Goal: Transaction & Acquisition: Purchase product/service

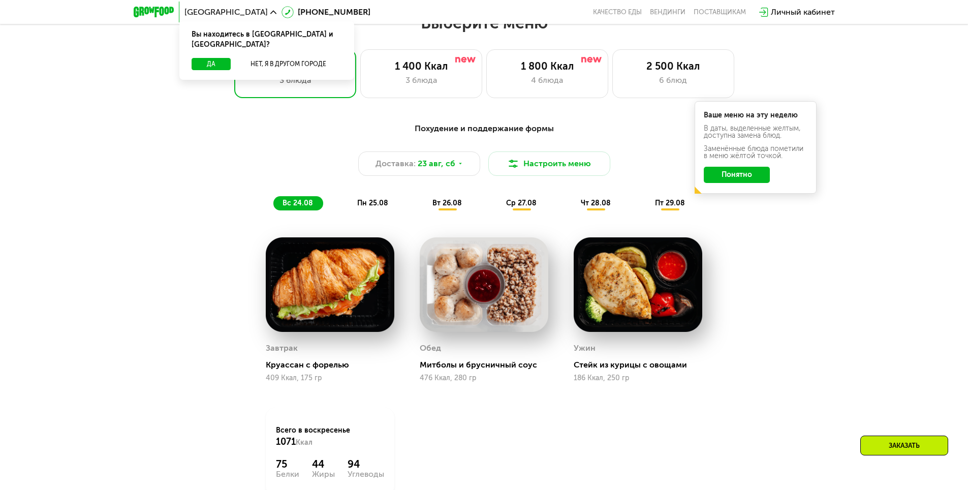
scroll to position [559, 0]
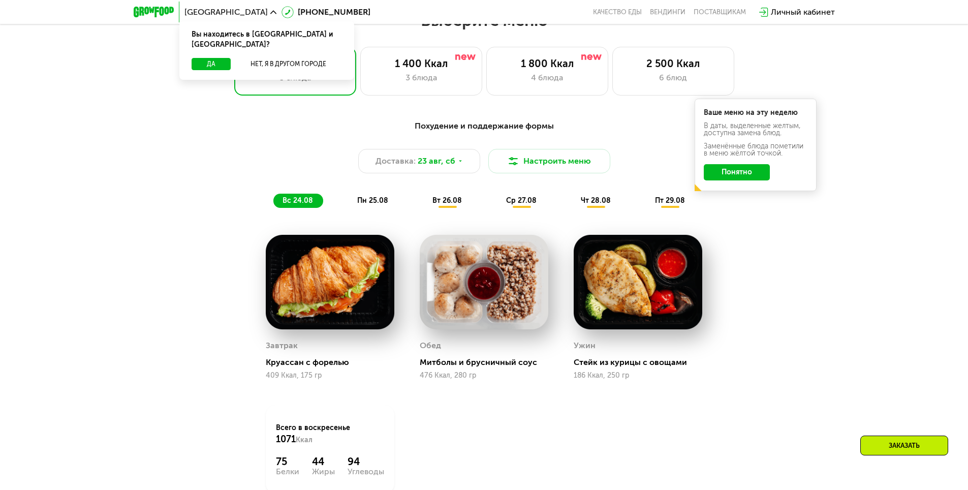
click at [726, 180] on button "Понятно" at bounding box center [737, 172] width 66 height 16
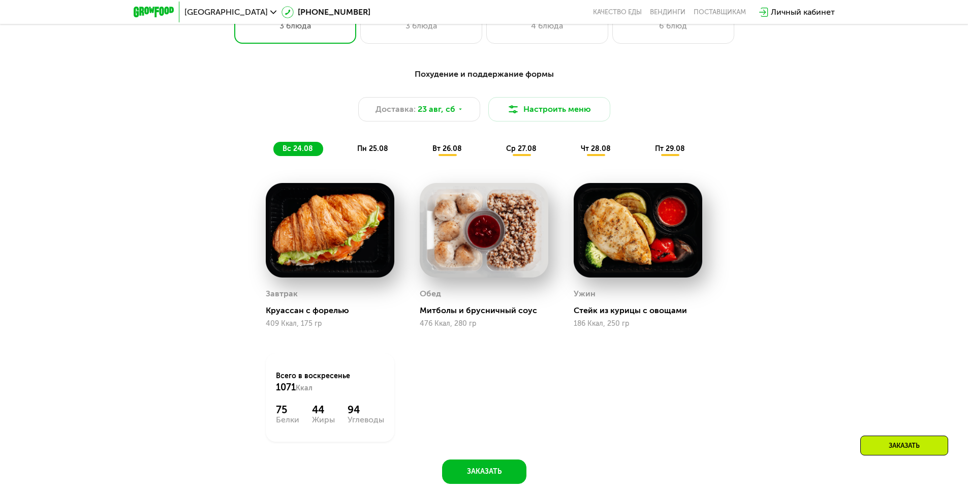
scroll to position [610, 0]
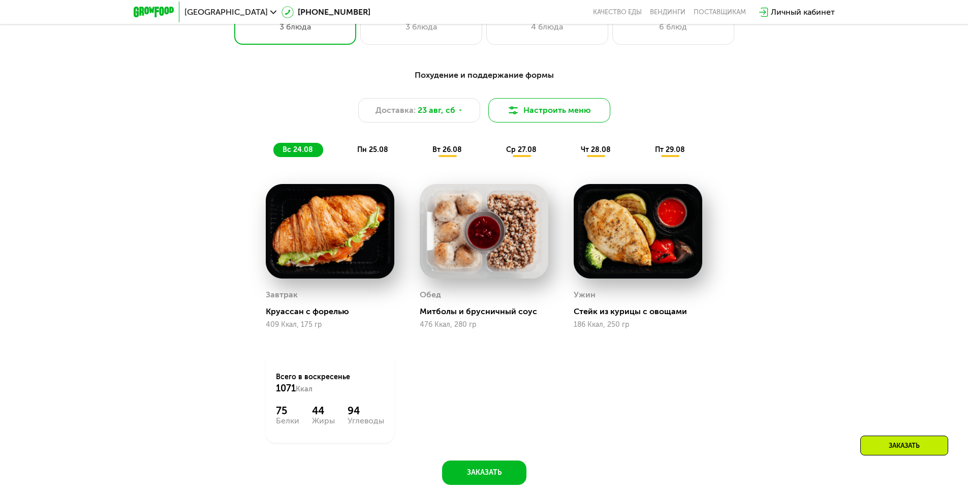
click at [526, 112] on button "Настроить меню" at bounding box center [550, 110] width 122 height 24
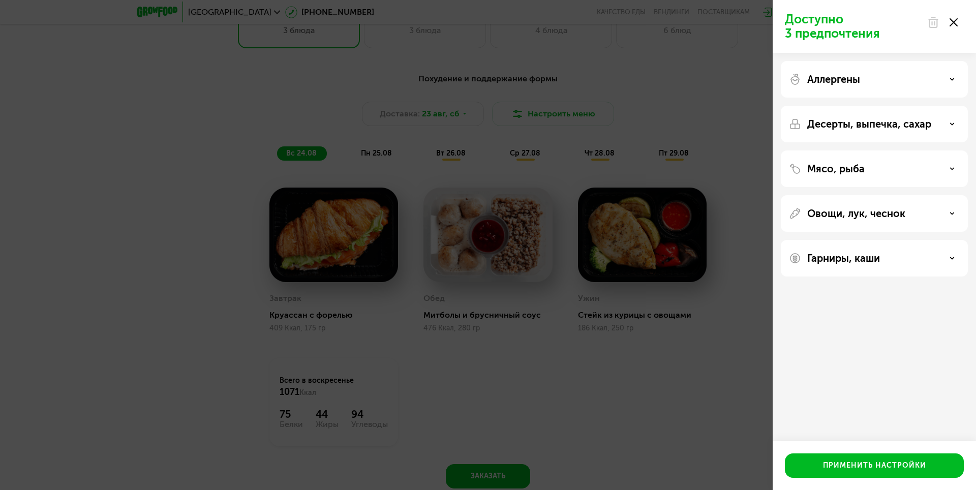
click at [636, 120] on div "Доступно 3 предпочтения Аллергены Десерты, выпечка, сахар Мясо, рыба Овощи, лук…" at bounding box center [488, 245] width 976 height 490
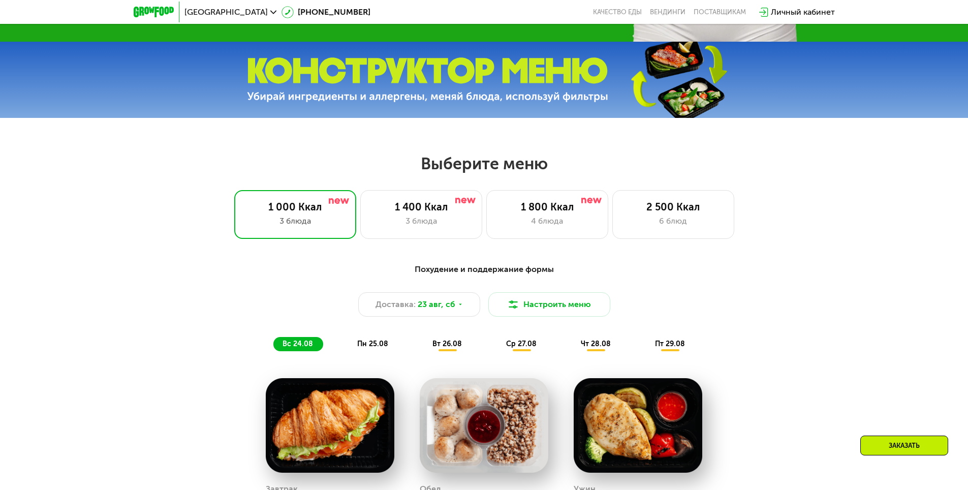
scroll to position [407, 0]
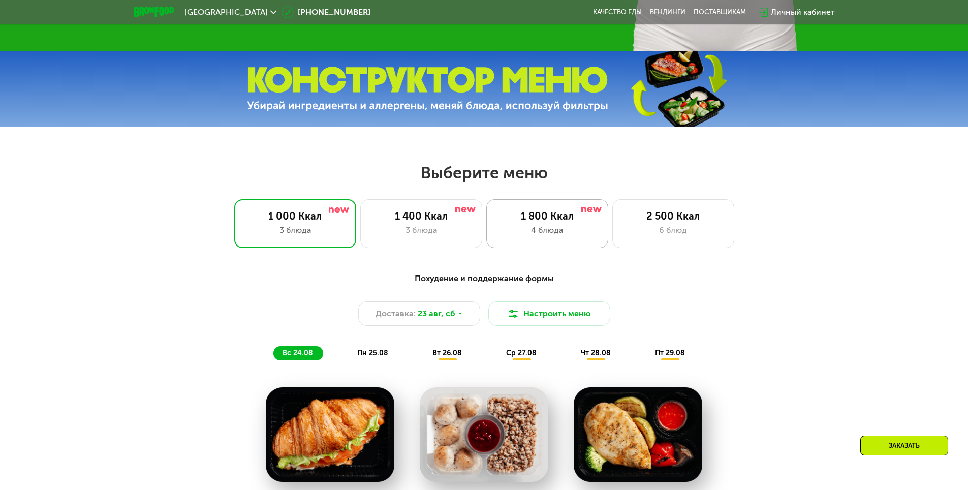
click at [568, 234] on div "4 блюда" at bounding box center [547, 230] width 101 height 12
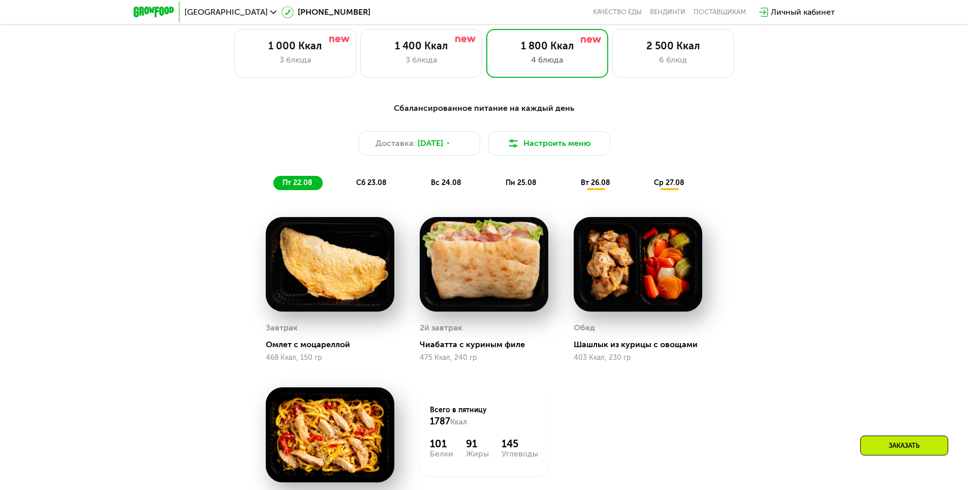
scroll to position [559, 0]
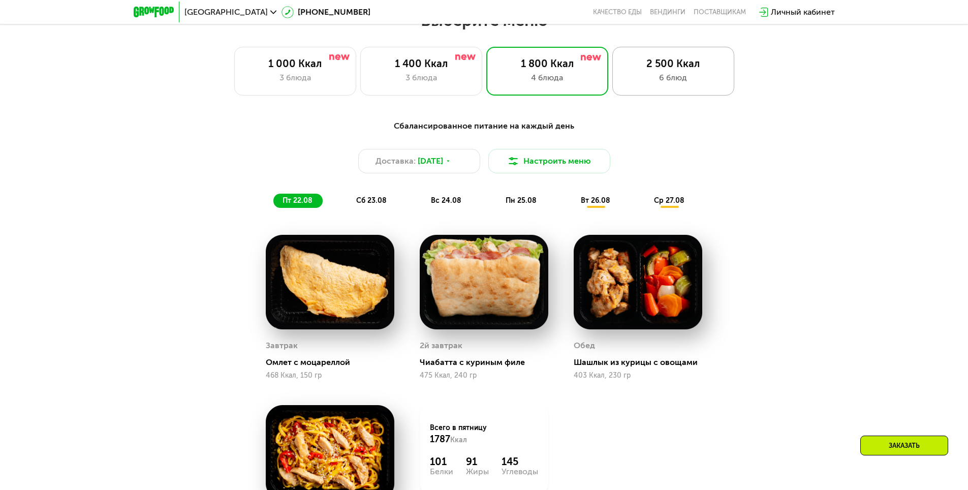
click at [701, 64] on div "2 500 Ккал" at bounding box center [673, 63] width 101 height 12
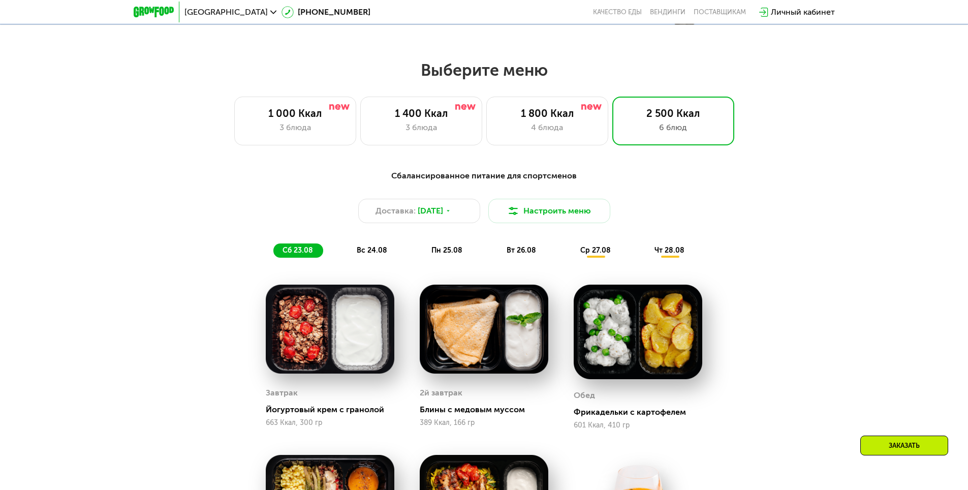
scroll to position [508, 0]
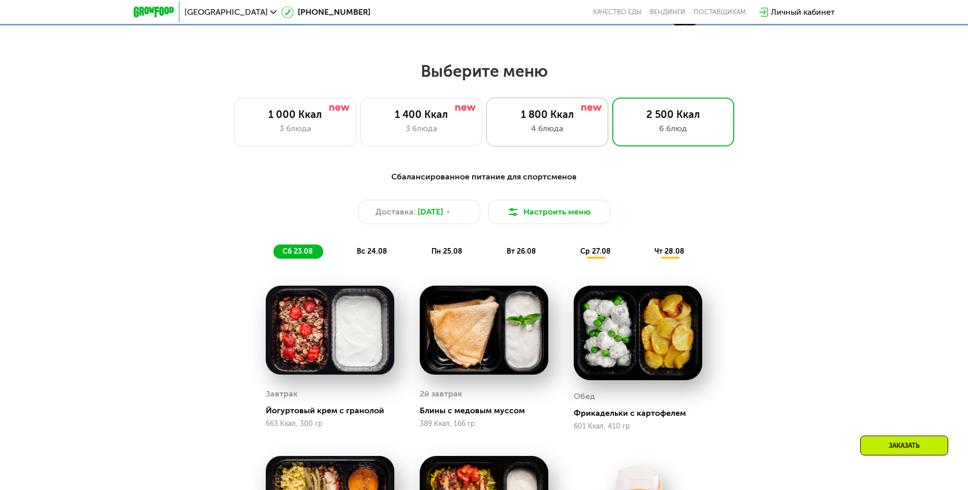
click at [584, 120] on div "1 800 Ккал" at bounding box center [547, 114] width 101 height 12
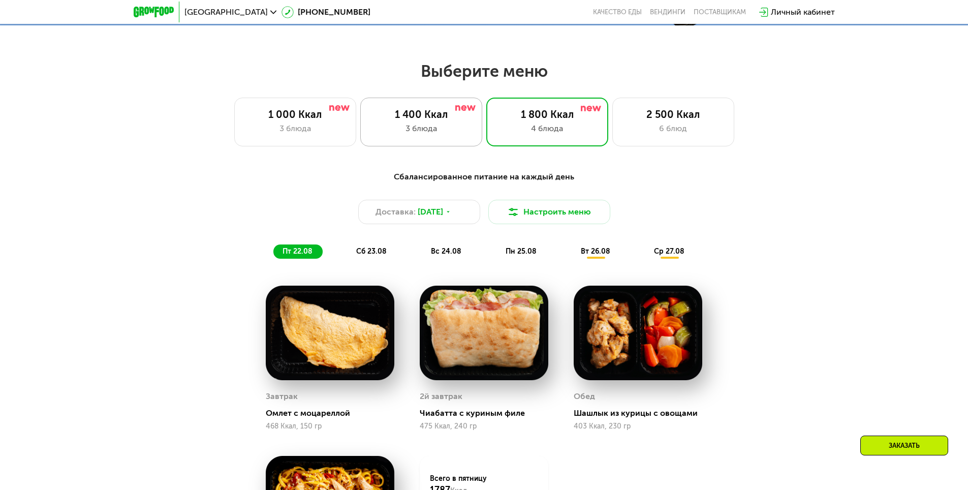
click at [455, 135] on div "3 блюда" at bounding box center [421, 129] width 101 height 12
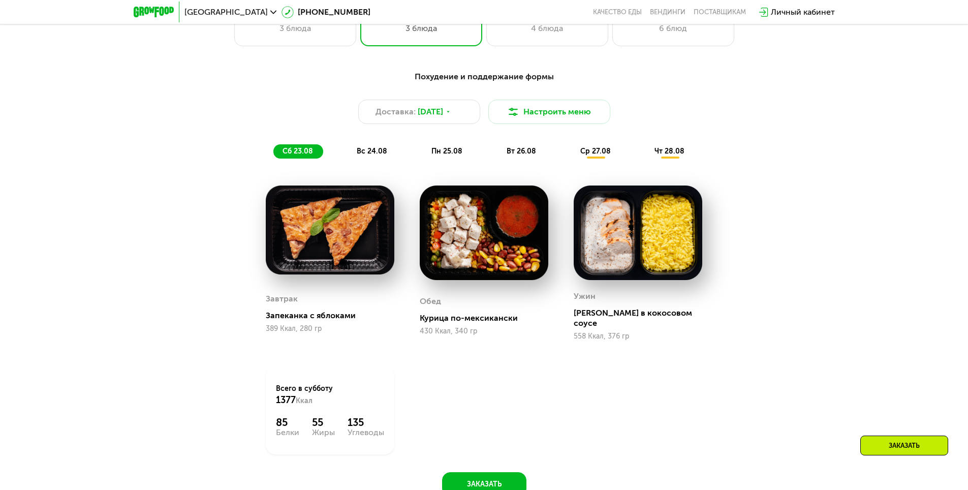
scroll to position [568, 0]
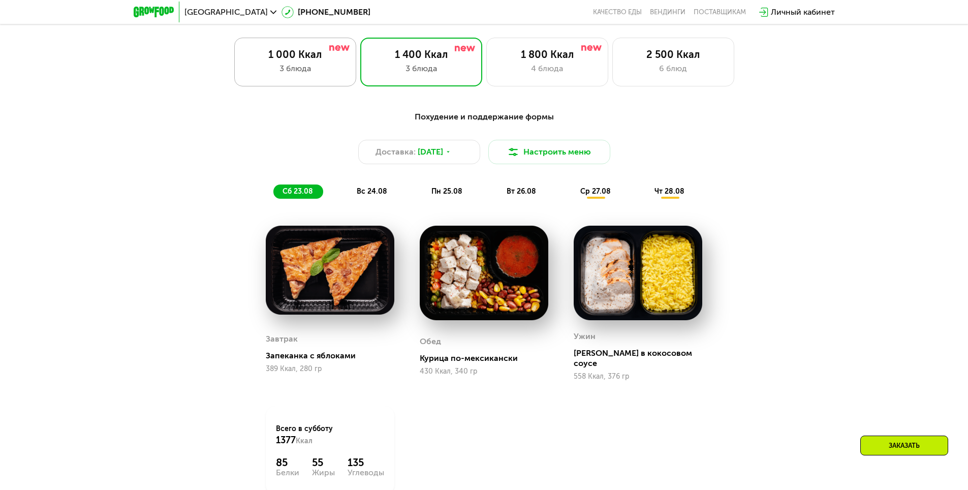
click at [309, 70] on div "3 блюда" at bounding box center [295, 69] width 101 height 12
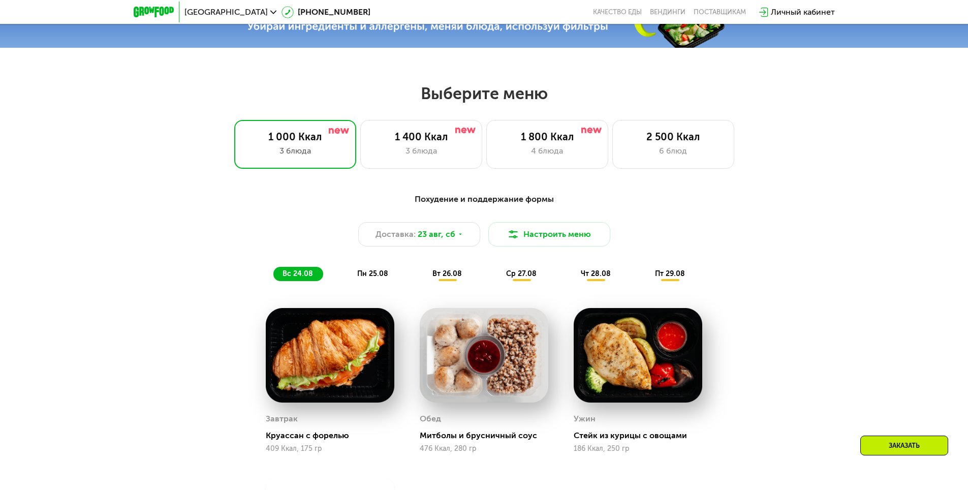
scroll to position [416, 0]
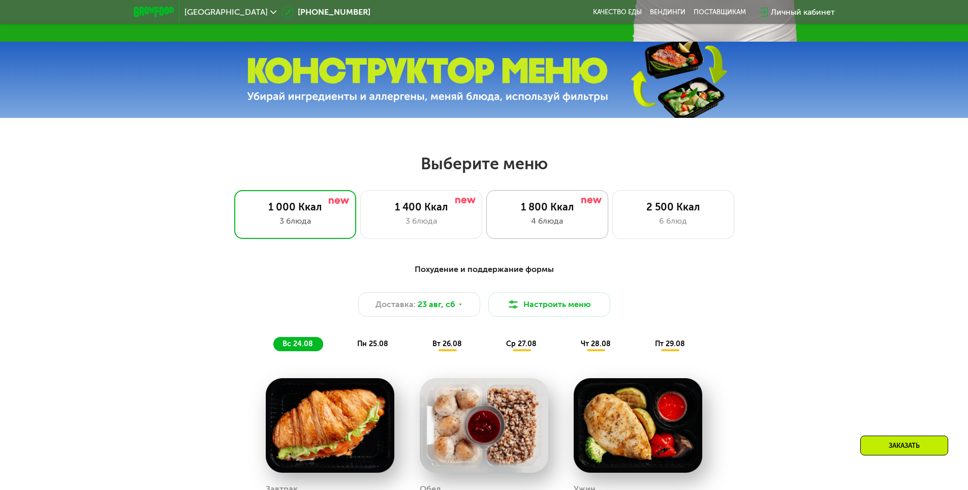
click at [613, 217] on div "1 800 Ккал 4 блюда" at bounding box center [674, 214] width 122 height 49
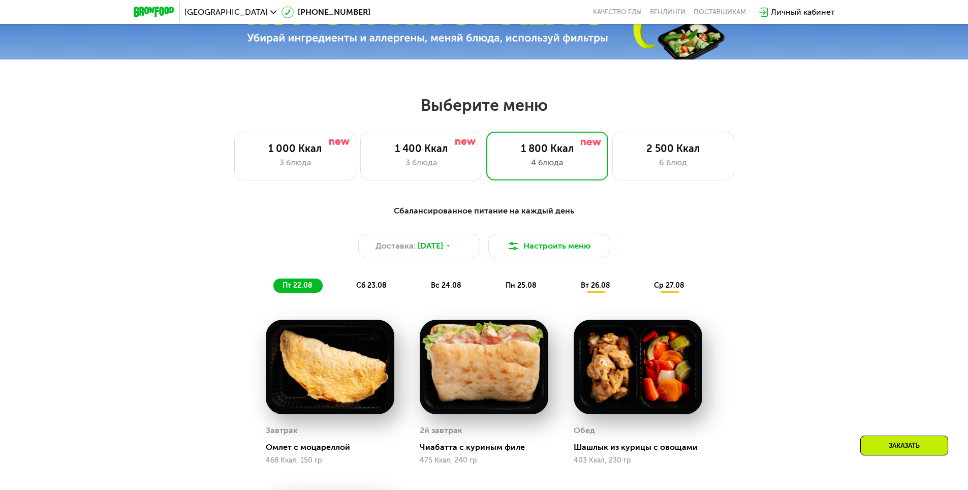
scroll to position [467, 0]
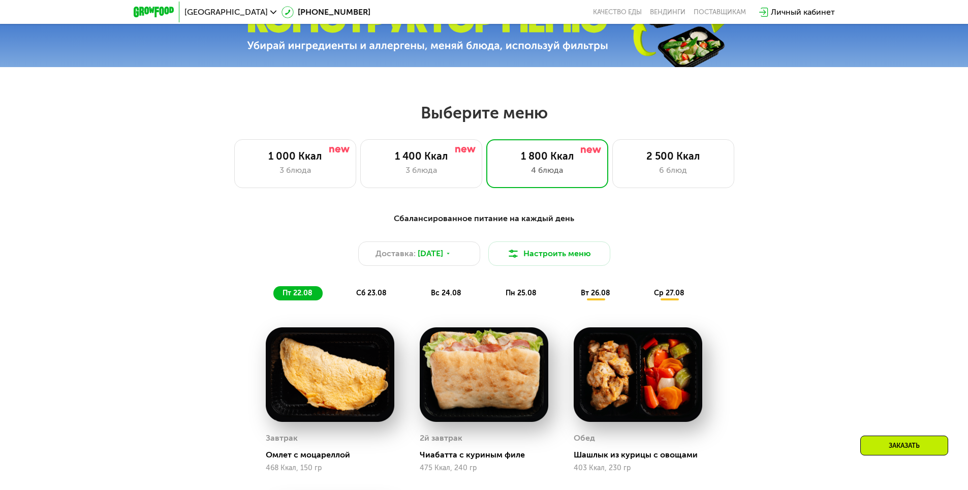
click at [444, 294] on span "вс 24.08" at bounding box center [446, 293] width 31 height 9
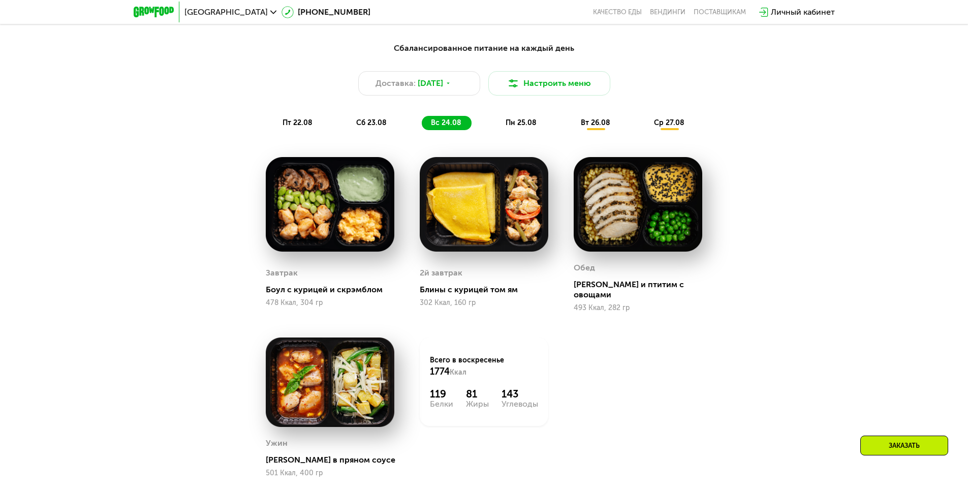
scroll to position [670, 0]
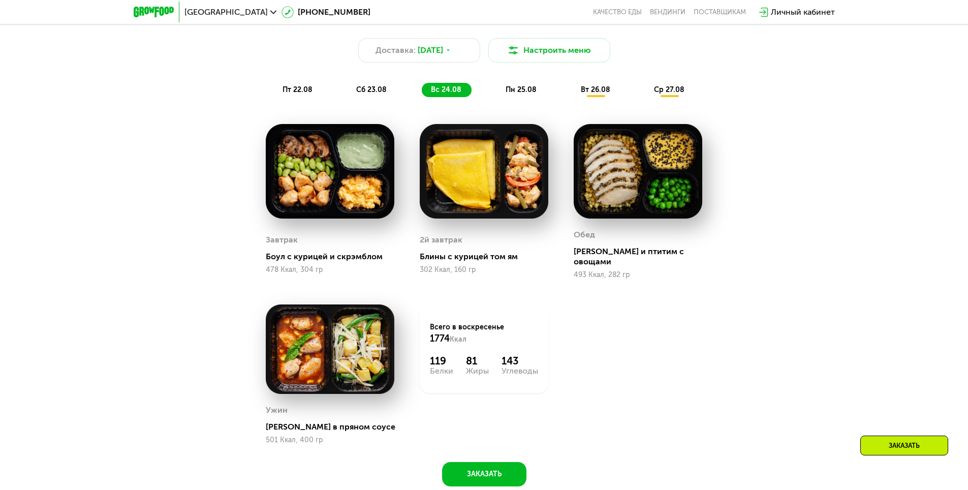
click at [582, 92] on span "вт 26.08" at bounding box center [595, 89] width 29 height 9
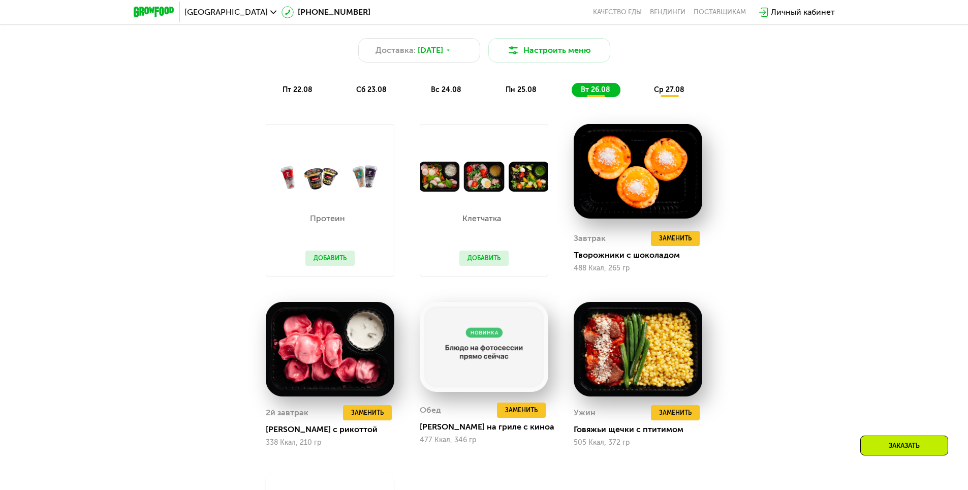
click at [664, 94] on span "ср 27.08" at bounding box center [669, 89] width 31 height 9
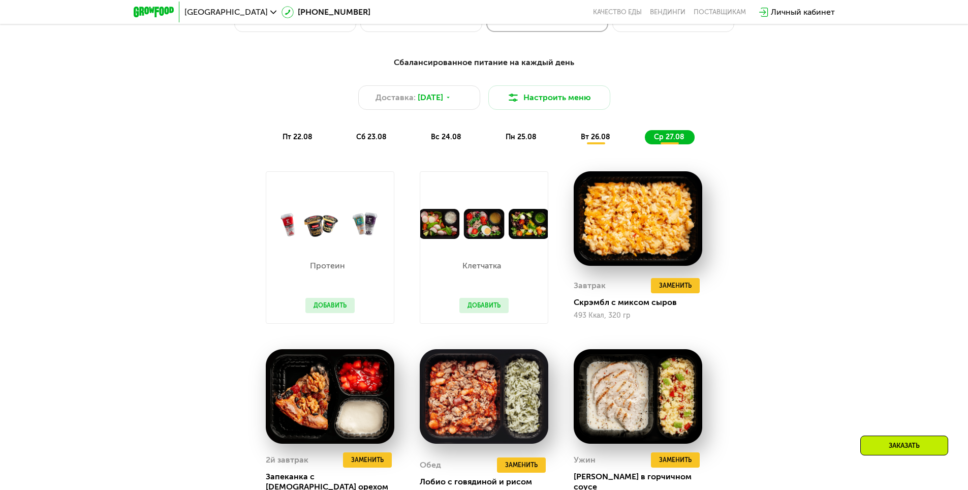
scroll to position [467, 0]
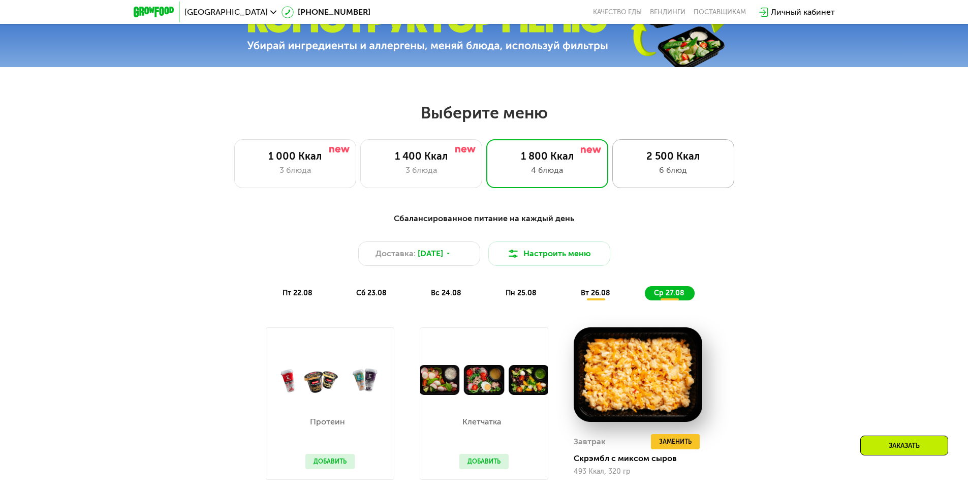
click at [655, 162] on div "2 500 Ккал" at bounding box center [673, 156] width 101 height 12
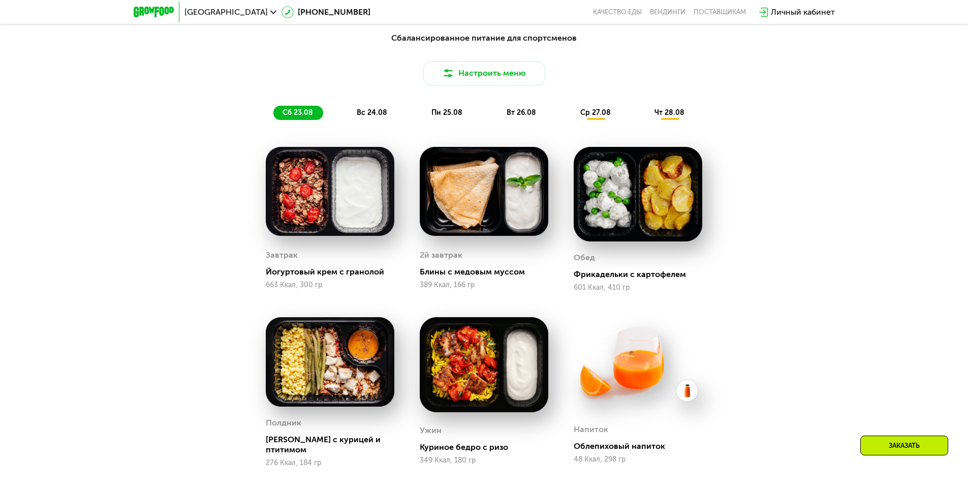
scroll to position [721, 0]
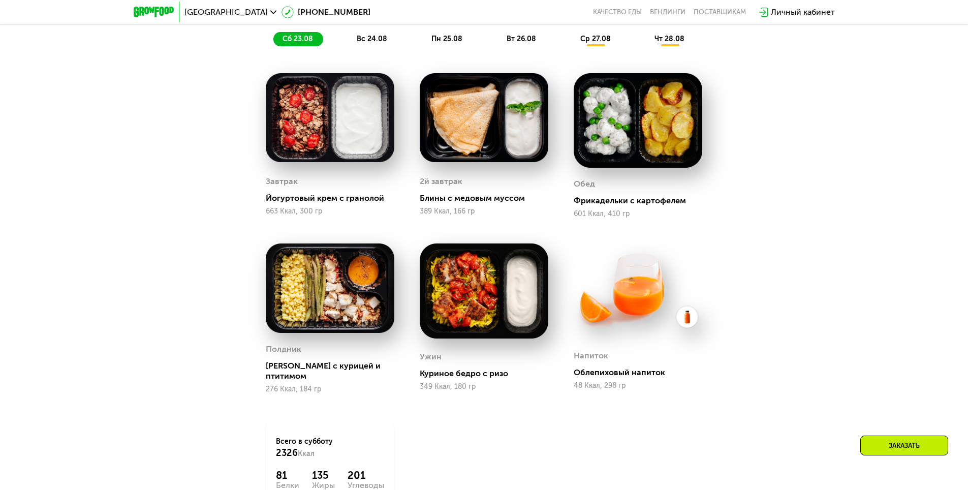
click at [593, 32] on div "Сбалансированное питание для спортсменов Доставка: [DATE] Настроить меню сб 23.…" at bounding box center [485, 2] width 602 height 88
click at [646, 46] on div "ср 27.08" at bounding box center [670, 39] width 49 height 14
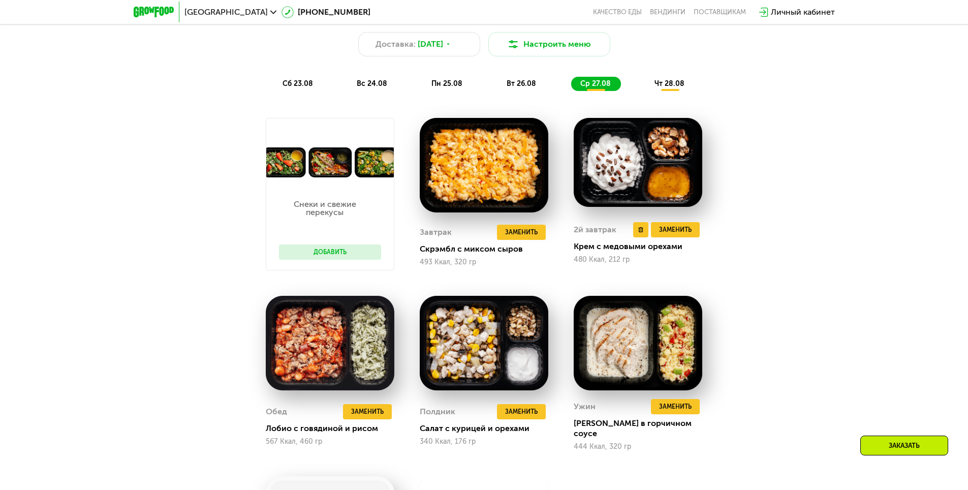
scroll to position [670, 0]
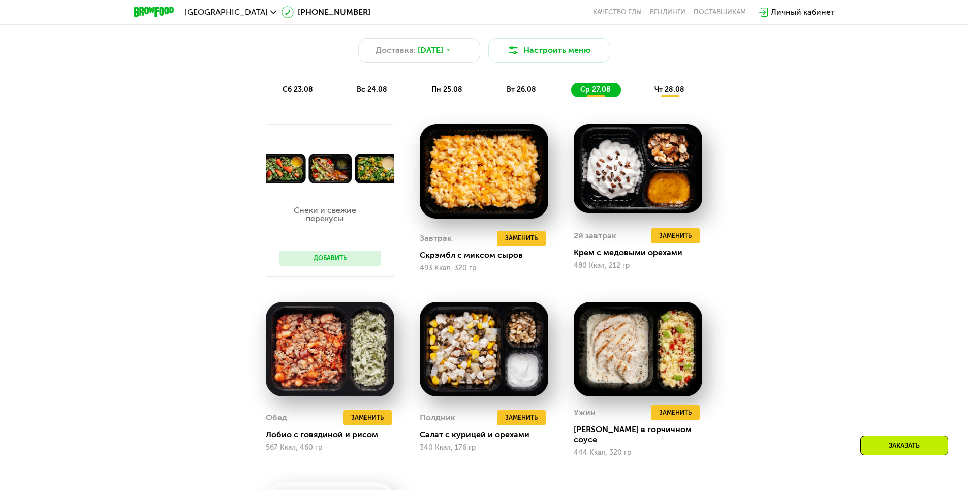
click at [674, 78] on div "Сбалансированное питание для спортсменов Доставка: [DATE] Настроить меню сб 23.…" at bounding box center [485, 53] width 602 height 88
click at [687, 97] on div "чт 28.08" at bounding box center [670, 90] width 49 height 14
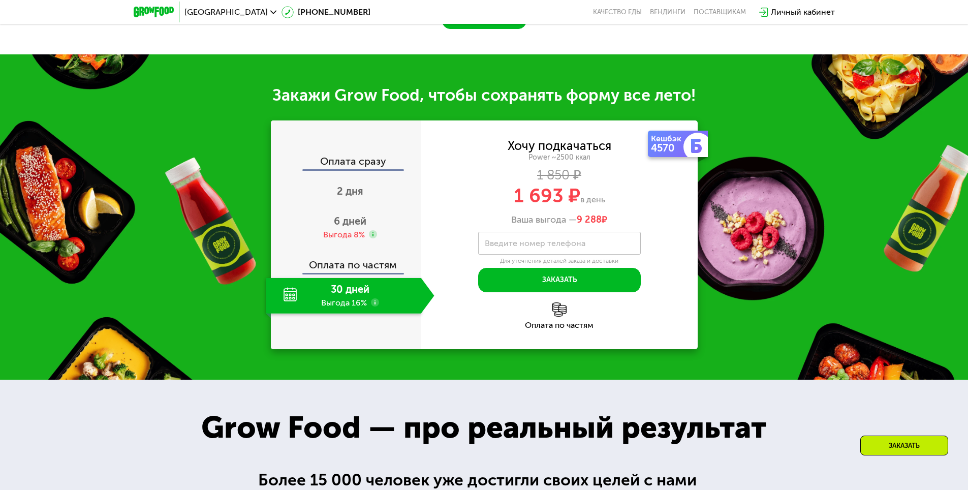
scroll to position [1331, 0]
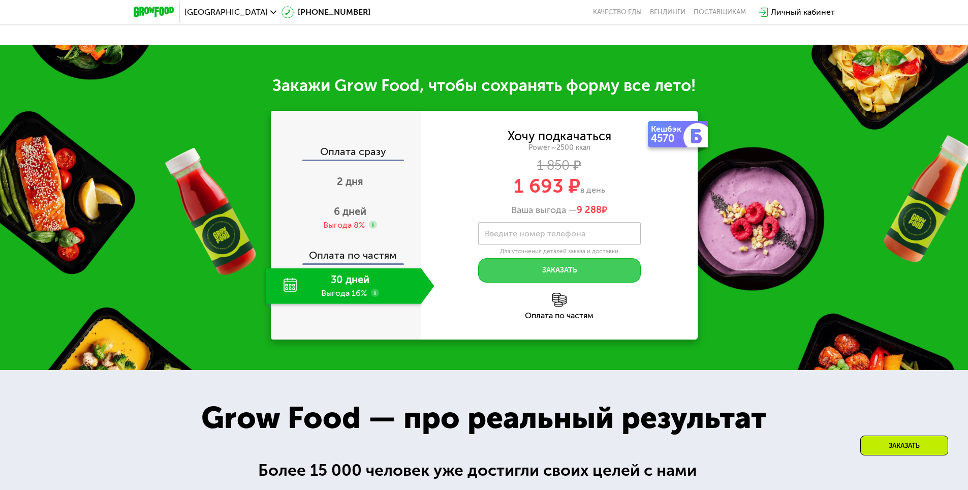
click at [556, 269] on button "Заказать" at bounding box center [559, 270] width 163 height 24
click at [558, 267] on button "Заказать" at bounding box center [559, 270] width 163 height 24
click at [559, 267] on button "Заказать" at bounding box center [559, 270] width 163 height 24
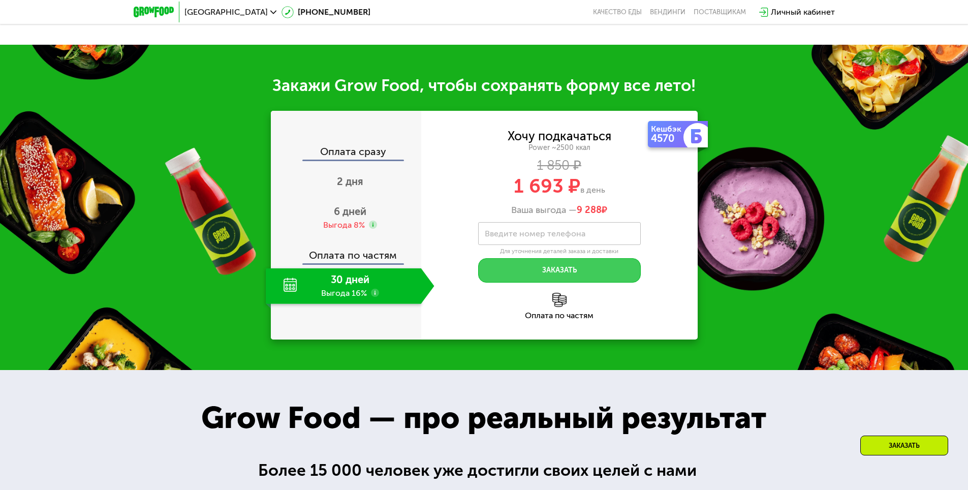
click at [559, 267] on button "Заказать" at bounding box center [559, 270] width 163 height 24
click at [560, 267] on button "Заказать" at bounding box center [559, 270] width 163 height 24
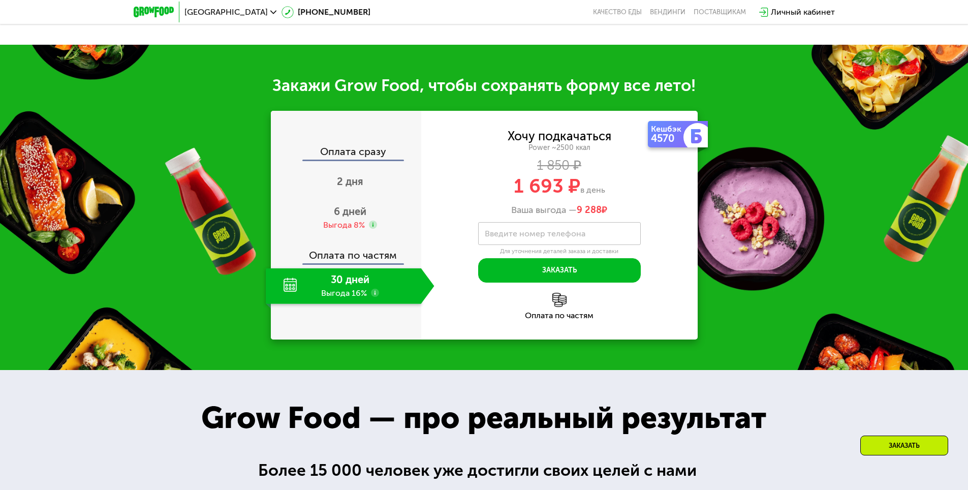
click at [553, 293] on img at bounding box center [560, 300] width 14 height 14
click at [555, 293] on img at bounding box center [560, 300] width 14 height 14
click at [557, 293] on img at bounding box center [560, 300] width 14 height 14
click at [376, 289] on use at bounding box center [375, 293] width 8 height 8
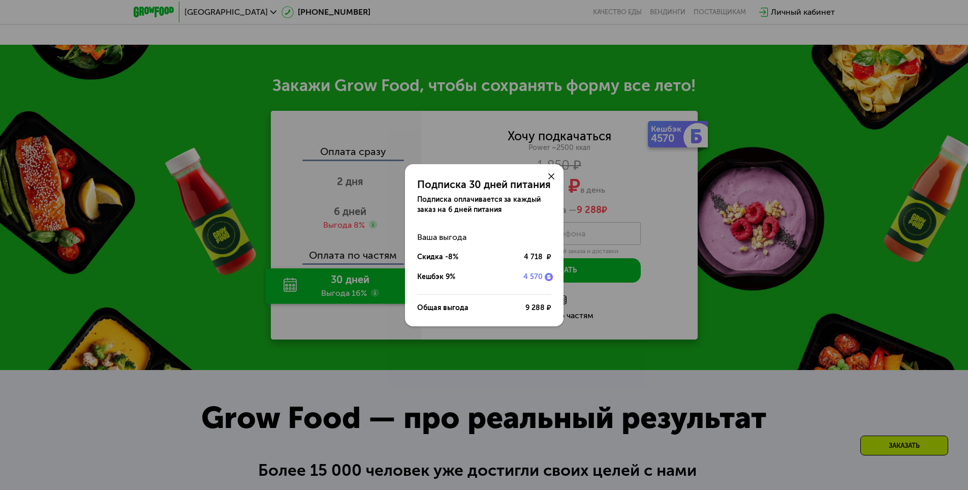
click at [343, 276] on div "Подписка 30 дней питания Подписка оплачивается за каждый заказ на 6 дней питани…" at bounding box center [484, 245] width 968 height 490
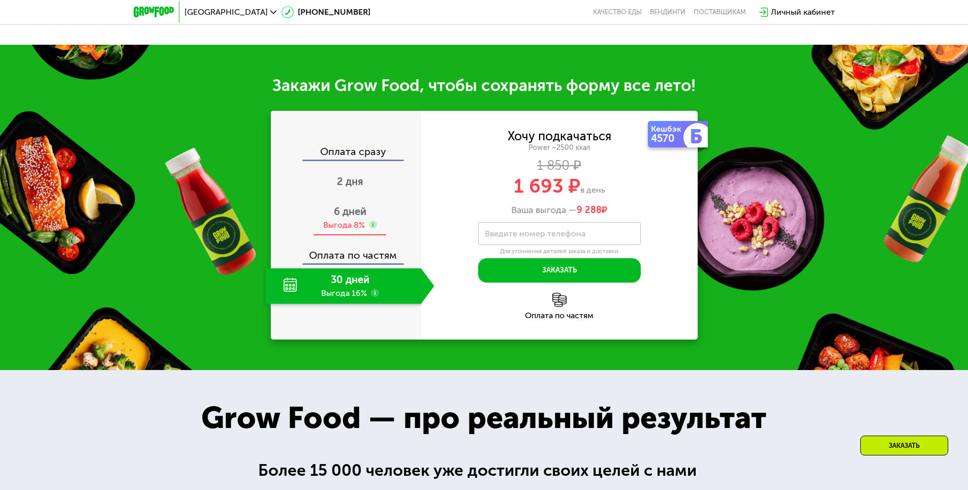
click at [354, 206] on span "6 дней" at bounding box center [350, 211] width 33 height 12
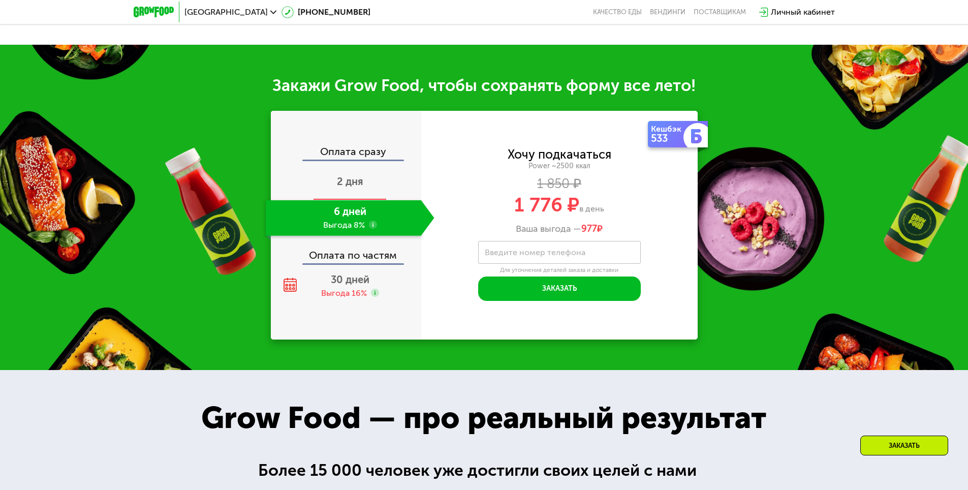
click at [367, 169] on div "2 дня" at bounding box center [350, 183] width 169 height 36
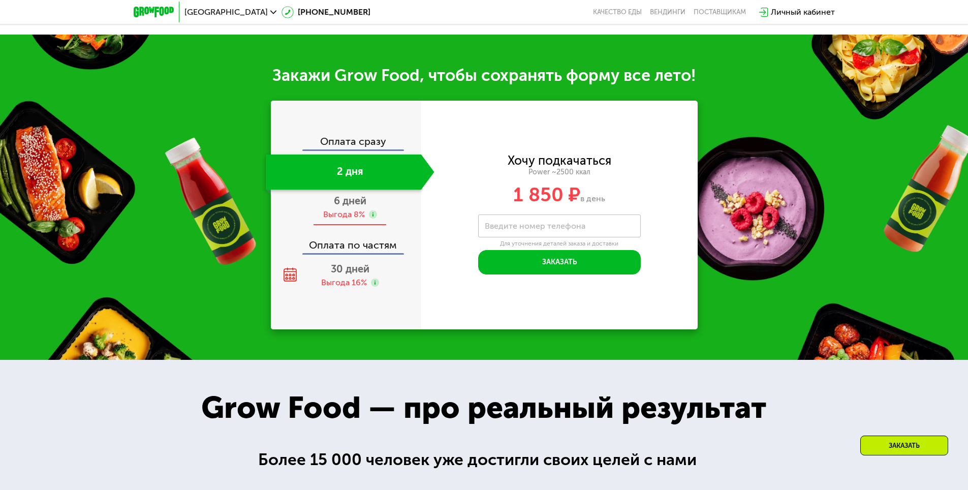
click at [369, 210] on div "6 дней Выгода 8%" at bounding box center [350, 208] width 169 height 36
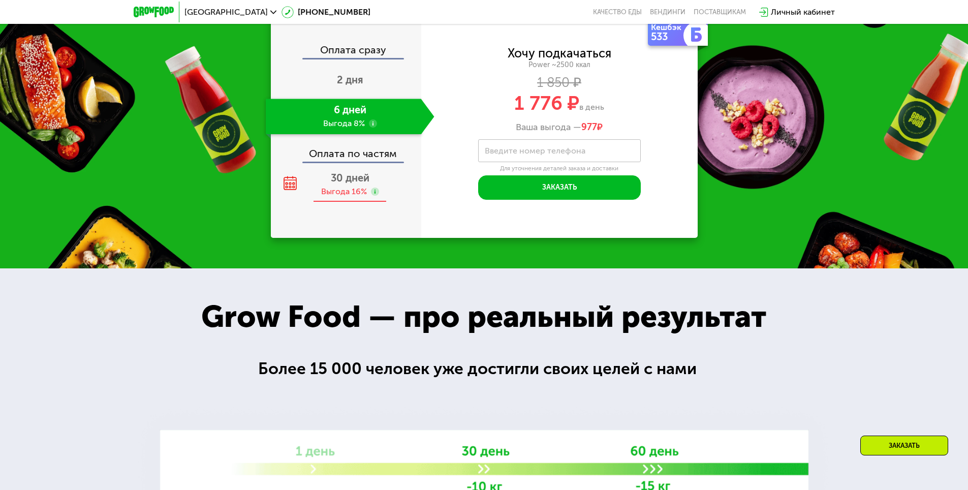
click at [351, 184] on span "30 дней" at bounding box center [350, 178] width 39 height 12
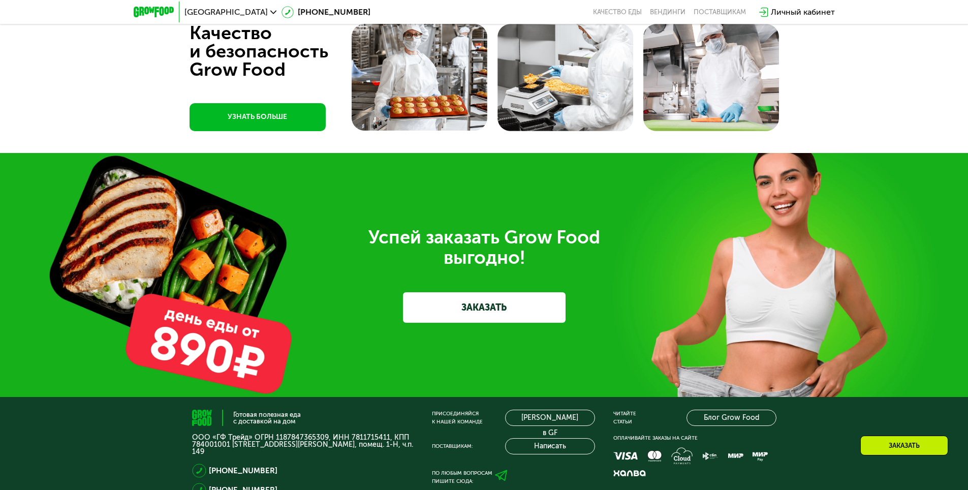
scroll to position [3342, 0]
